Goal: Find specific page/section: Find specific page/section

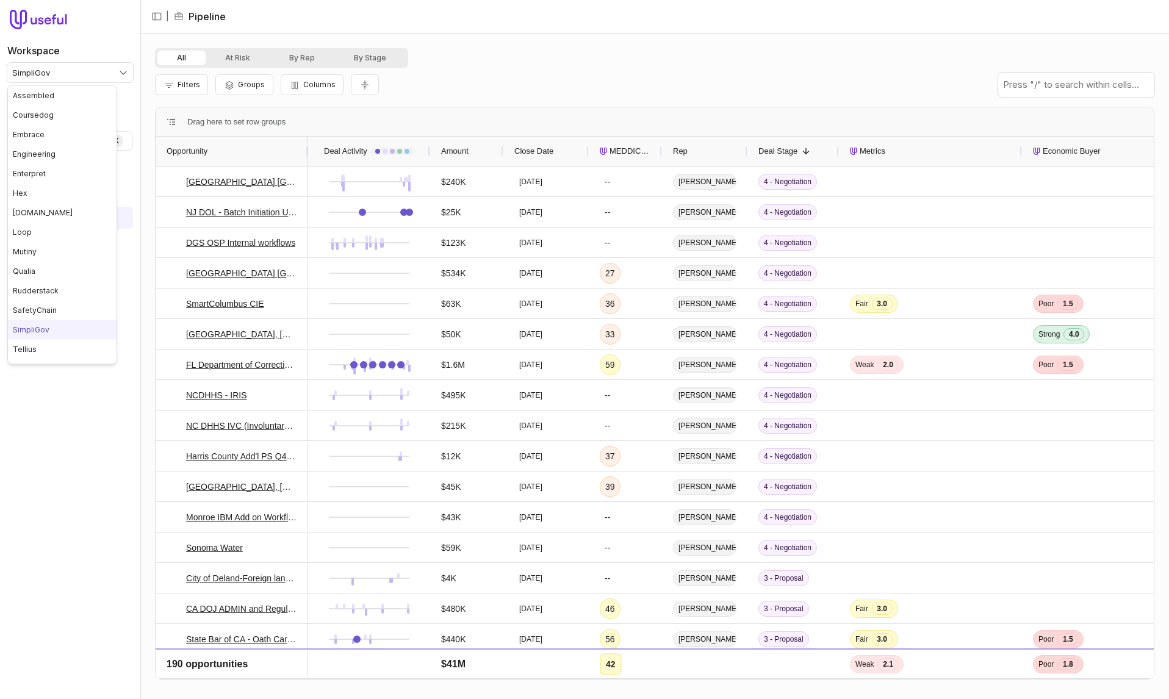
click at [121, 78] on html "Workspace SimpliGov Quick search... ⌘ K Deals Pipeline Open Opportunities Meeti…" at bounding box center [584, 349] width 1169 height 699
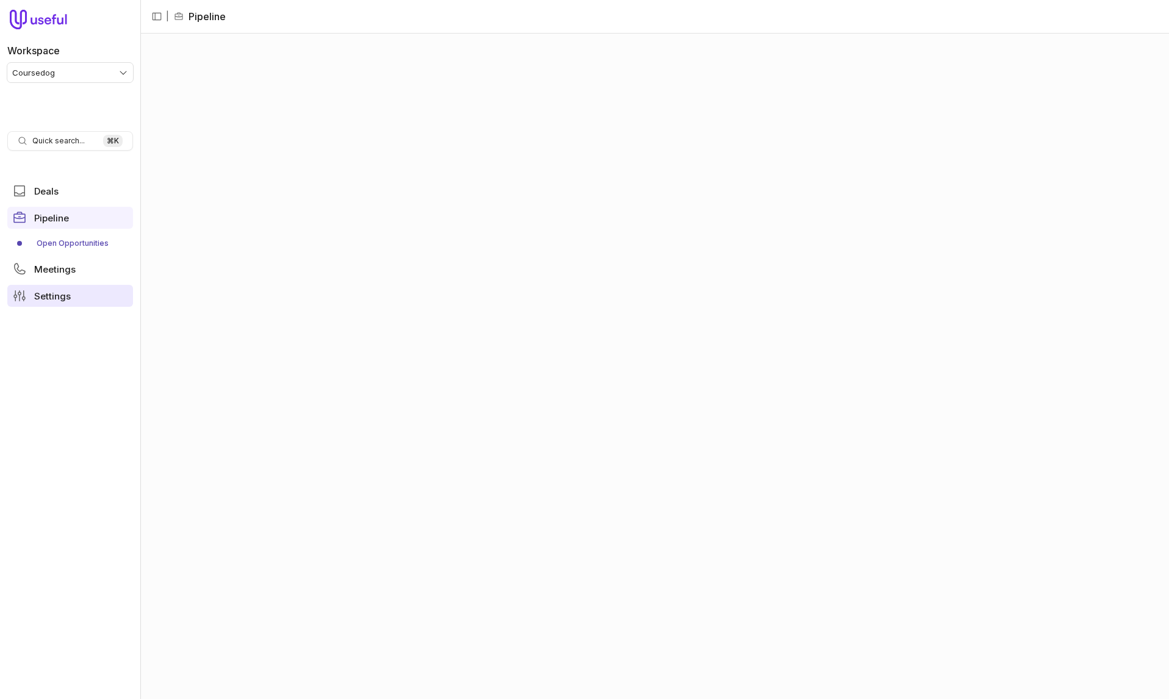
click at [76, 295] on link "Settings" at bounding box center [70, 296] width 126 height 22
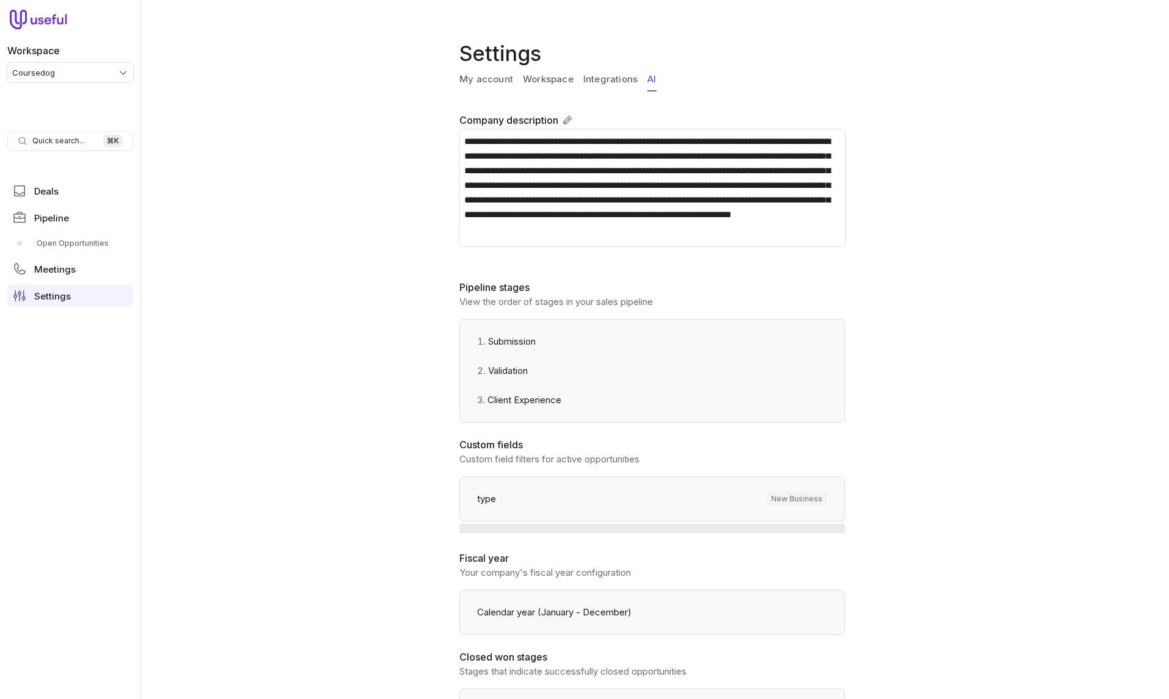
click at [649, 81] on link "AI" at bounding box center [652, 79] width 9 height 23
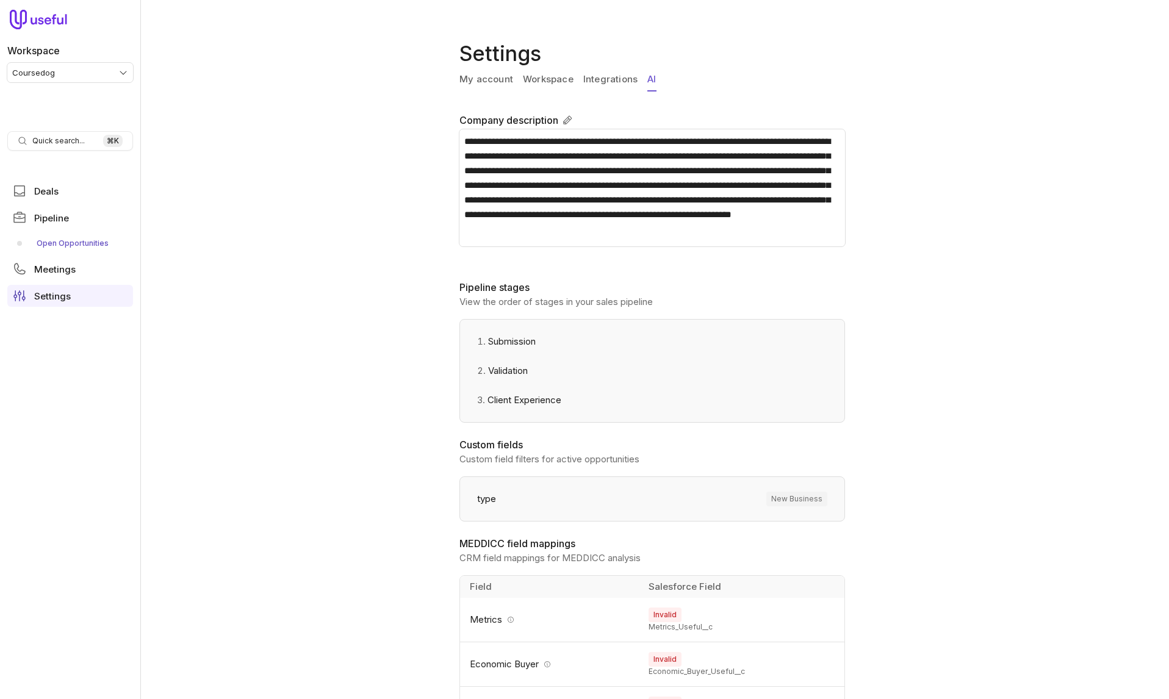
click at [92, 242] on link "Open Opportunities" at bounding box center [70, 244] width 126 height 20
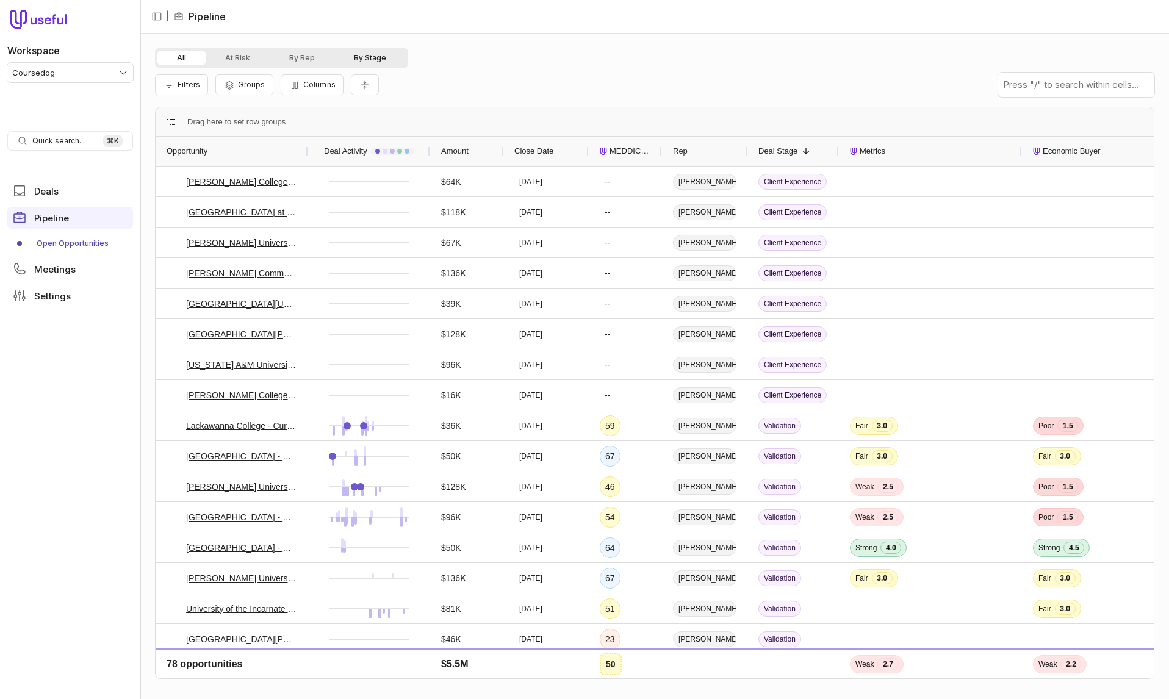
click at [350, 62] on button "By Stage" at bounding box center [369, 58] width 71 height 15
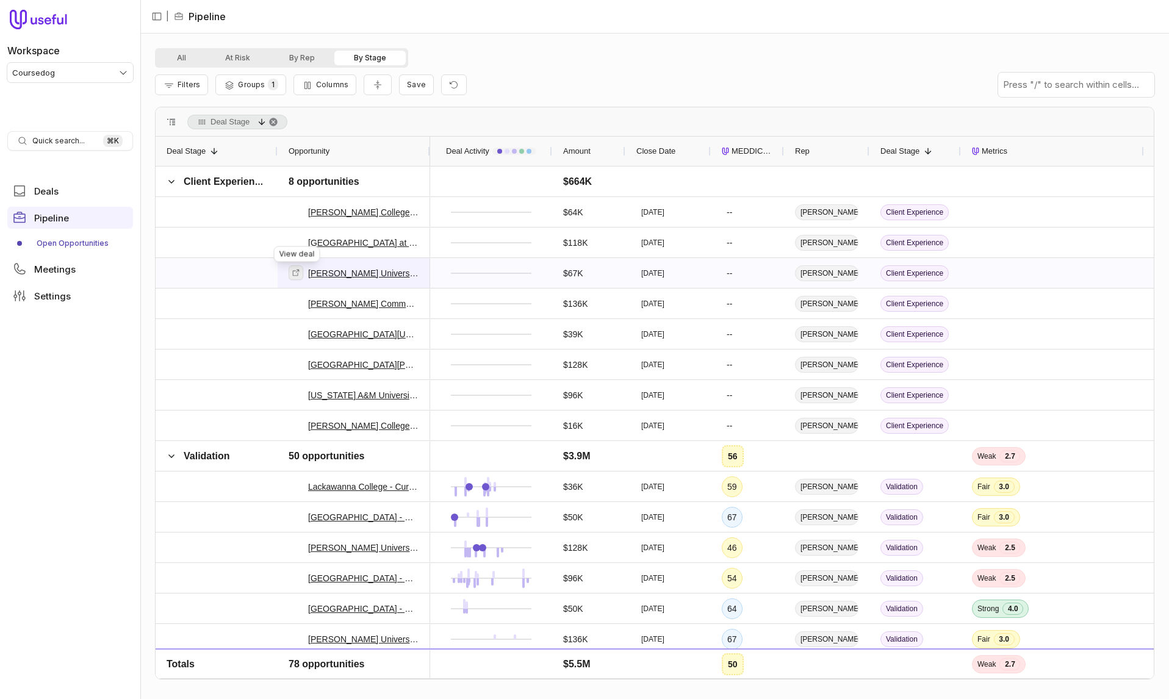
click at [297, 274] on icon at bounding box center [296, 273] width 9 height 9
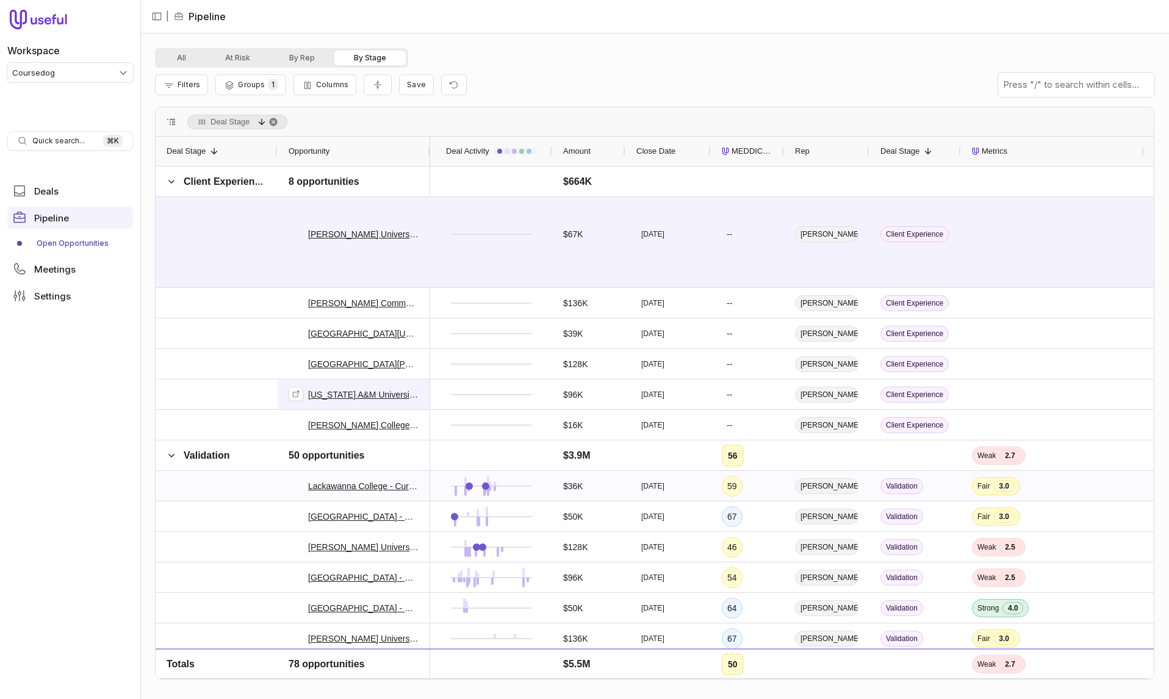
scroll to position [77, 0]
click at [653, 78] on div "Filters Groups 1 Columns Save" at bounding box center [655, 85] width 1000 height 34
